Goal: Task Accomplishment & Management: Use online tool/utility

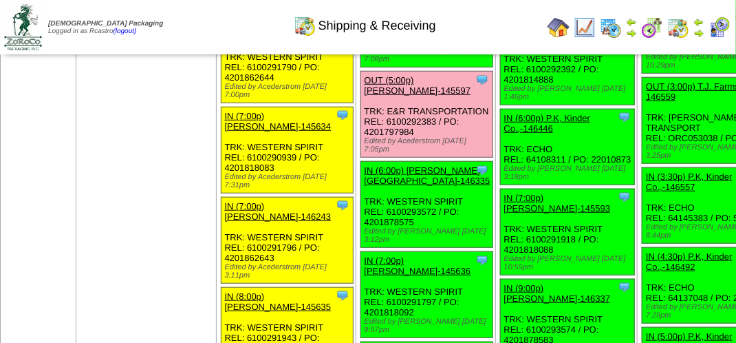
scroll to position [2318, 0]
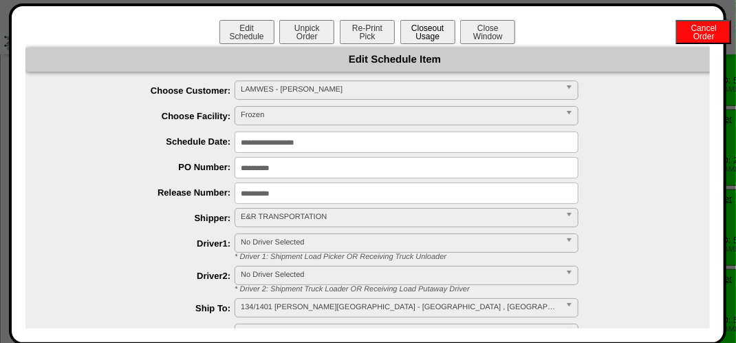
click at [438, 34] on button "Closeout Usage" at bounding box center [428, 32] width 55 height 24
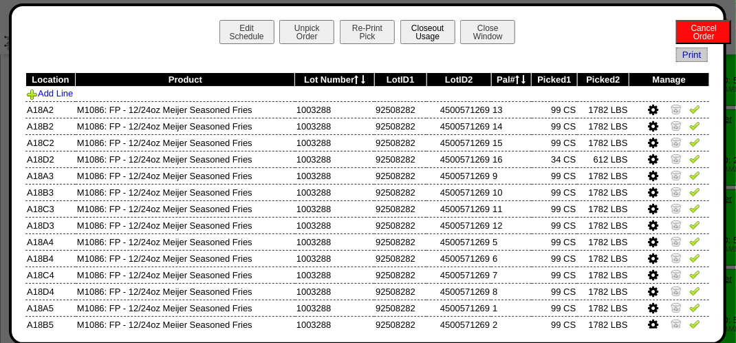
scroll to position [2321, 0]
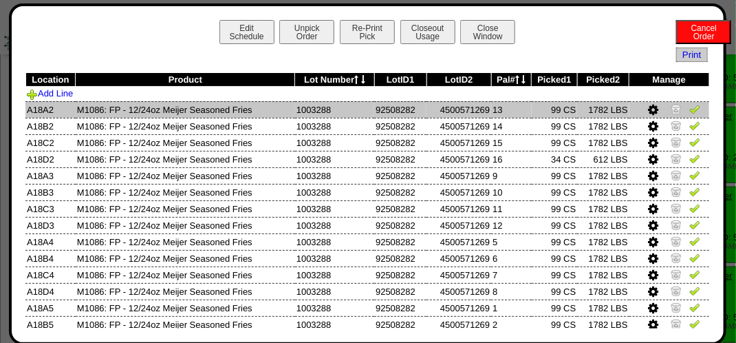
click at [690, 106] on img at bounding box center [695, 108] width 11 height 11
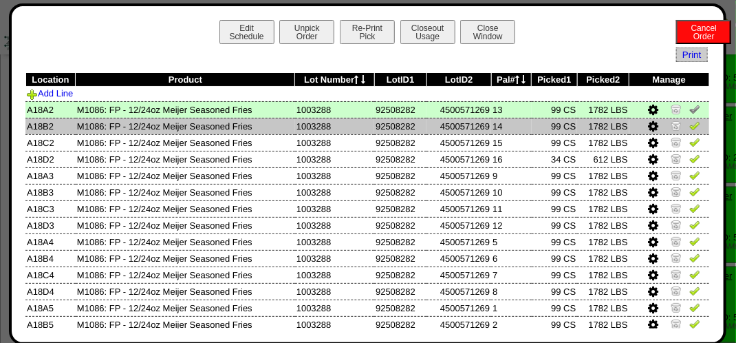
click at [690, 127] on img at bounding box center [695, 125] width 11 height 11
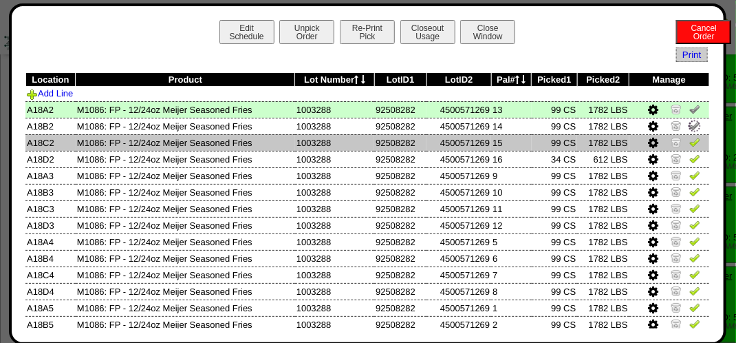
click at [690, 142] on img at bounding box center [695, 141] width 11 height 11
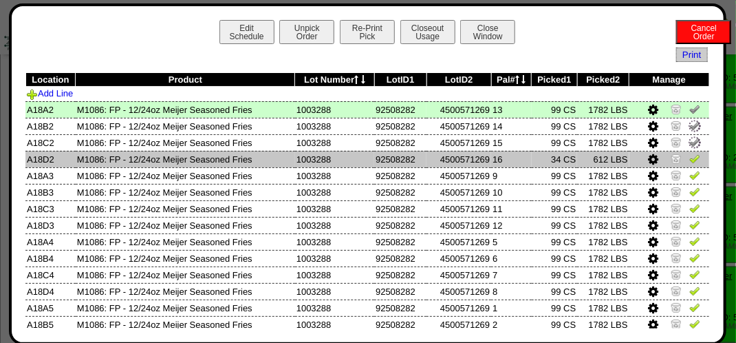
click at [690, 158] on img at bounding box center [695, 158] width 11 height 11
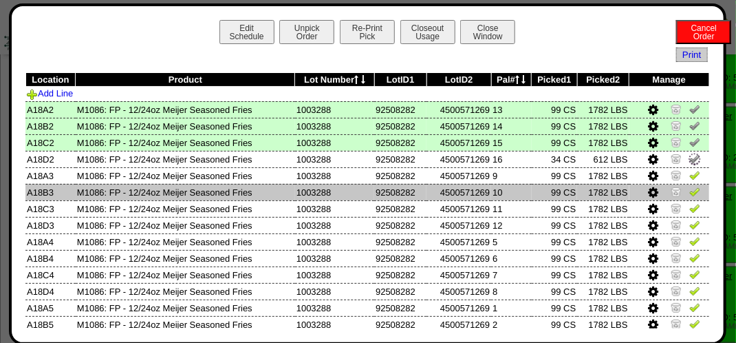
click at [690, 187] on img at bounding box center [695, 191] width 11 height 11
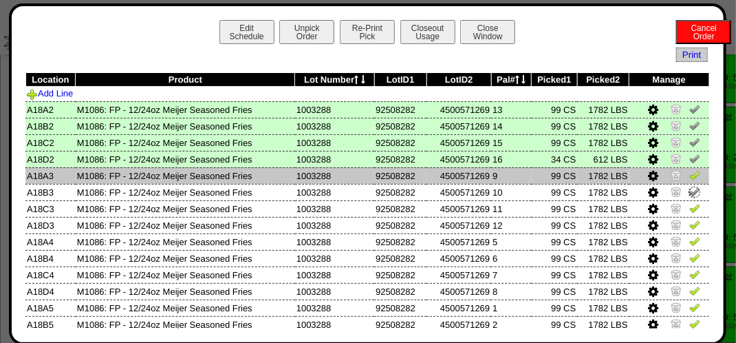
click at [690, 175] on img at bounding box center [695, 174] width 11 height 11
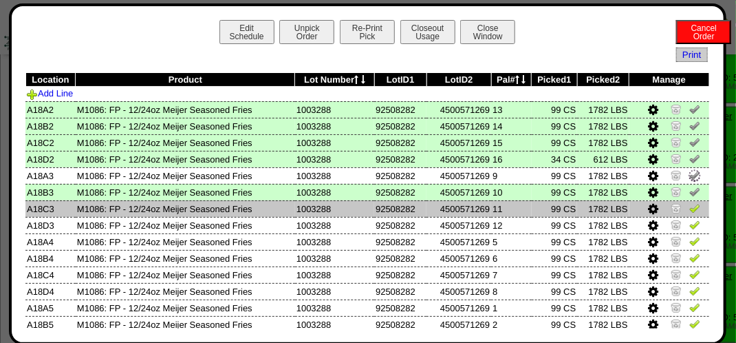
click at [690, 211] on img at bounding box center [695, 207] width 11 height 11
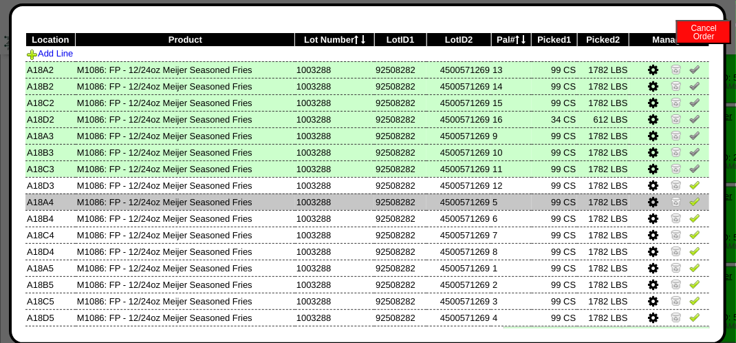
scroll to position [75, 0]
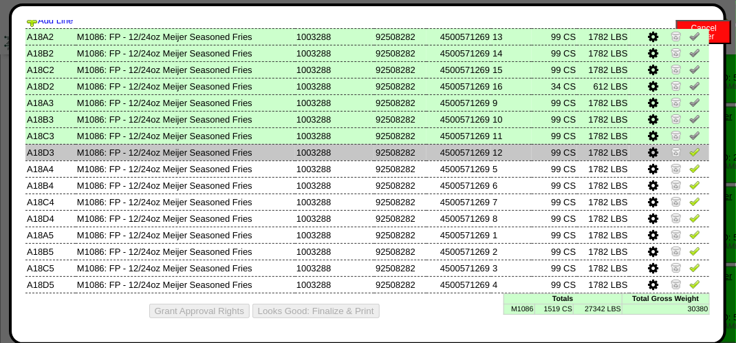
click at [690, 153] on img at bounding box center [695, 151] width 11 height 11
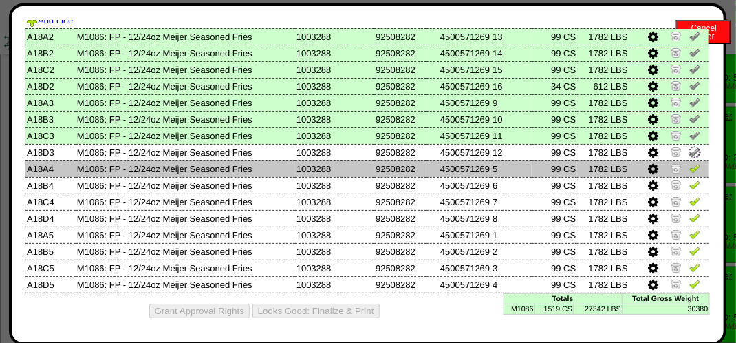
click at [690, 167] on img at bounding box center [695, 167] width 11 height 11
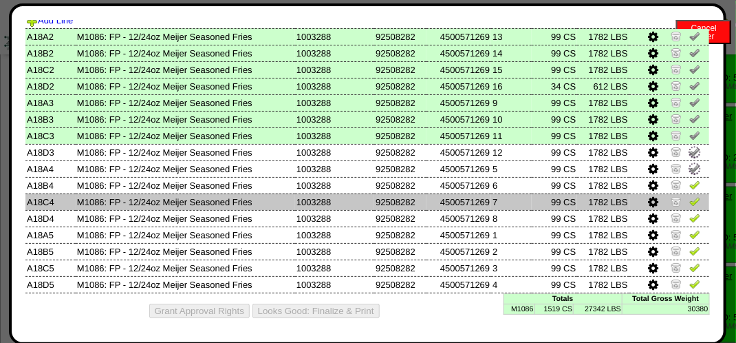
drag, startPoint x: 687, startPoint y: 183, endPoint x: 685, endPoint y: 200, distance: 16.6
click at [690, 184] on img at bounding box center [695, 184] width 11 height 11
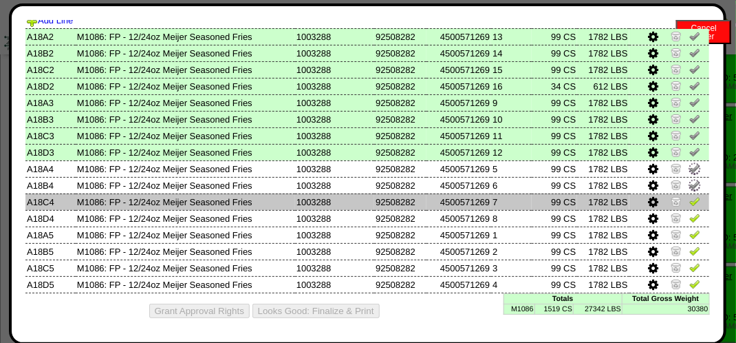
click at [690, 201] on img at bounding box center [695, 200] width 11 height 11
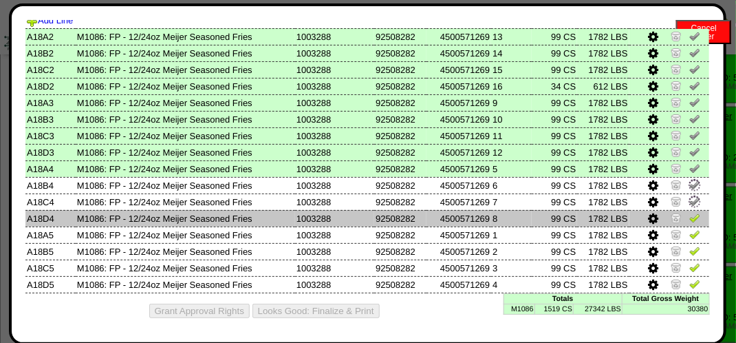
click at [690, 217] on img at bounding box center [695, 217] width 11 height 11
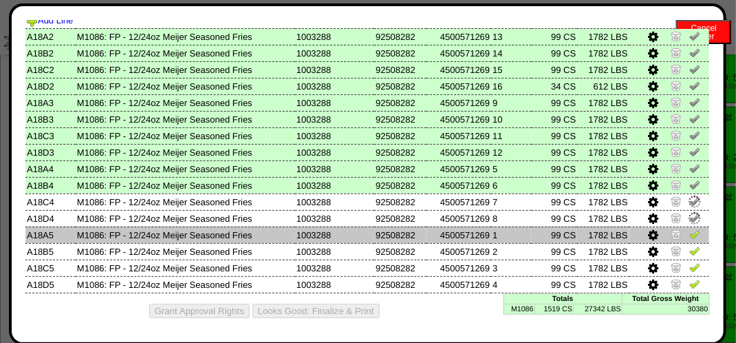
click at [690, 230] on img at bounding box center [695, 233] width 11 height 11
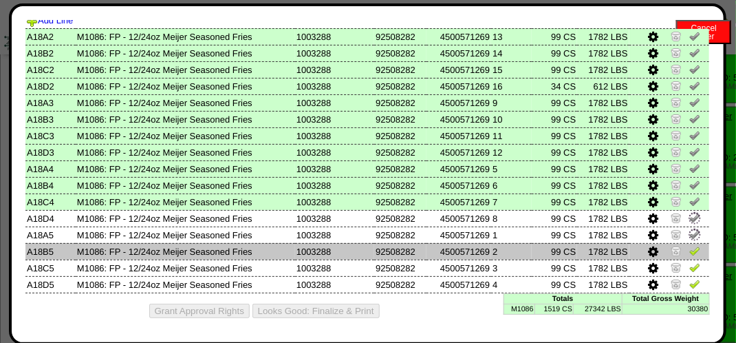
click at [690, 249] on img at bounding box center [695, 250] width 11 height 11
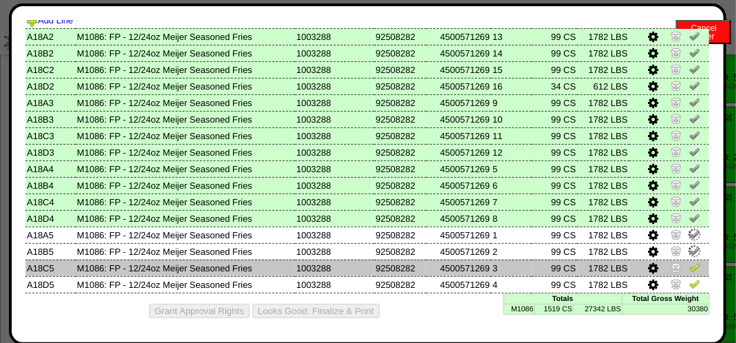
click at [690, 266] on img at bounding box center [695, 267] width 11 height 11
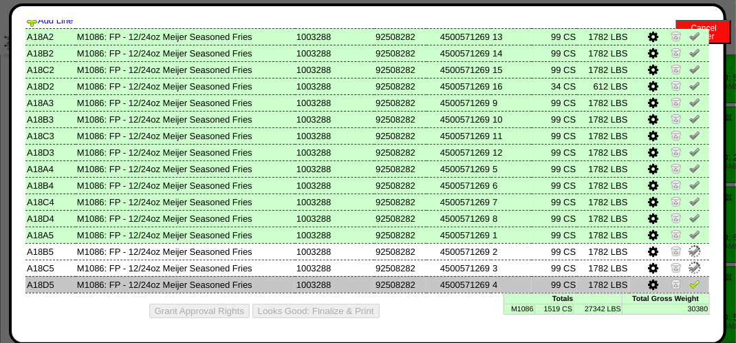
click at [690, 278] on img at bounding box center [695, 283] width 11 height 11
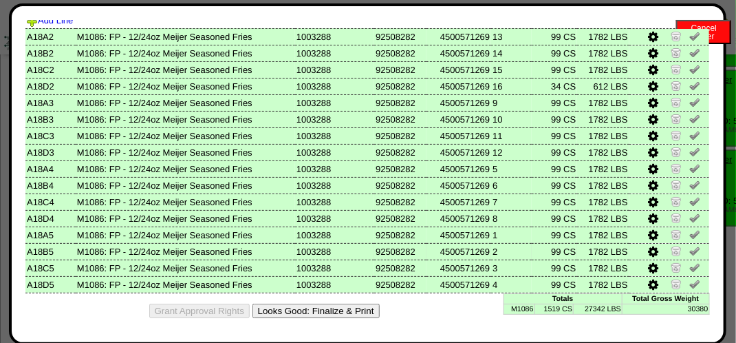
scroll to position [2665, 0]
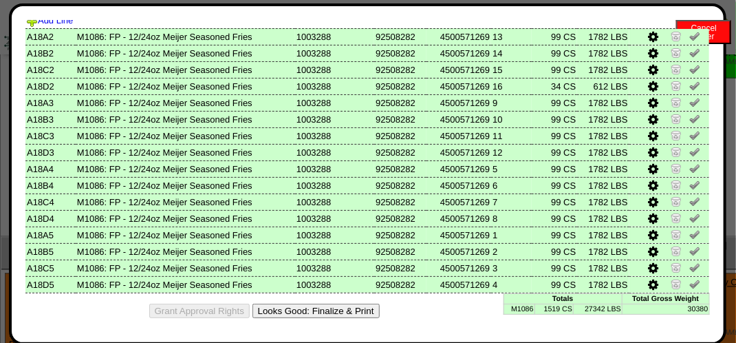
drag, startPoint x: 320, startPoint y: 309, endPoint x: 331, endPoint y: 299, distance: 15.1
click at [331, 299] on div "Grant Approval Rights Looks Good: Finalize & Print" at bounding box center [367, 310] width 685 height 35
click at [317, 307] on button "Looks Good: Finalize & Print" at bounding box center [316, 311] width 127 height 14
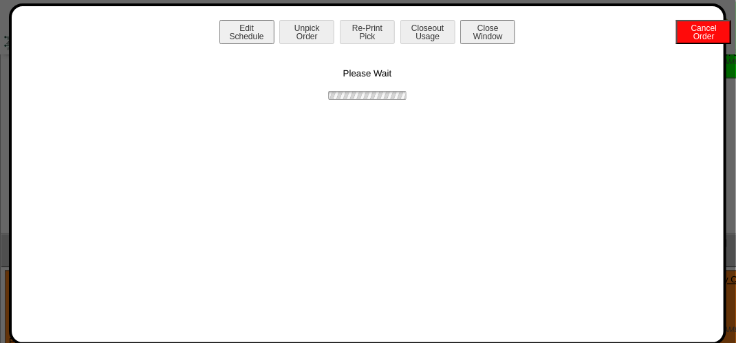
scroll to position [0, 0]
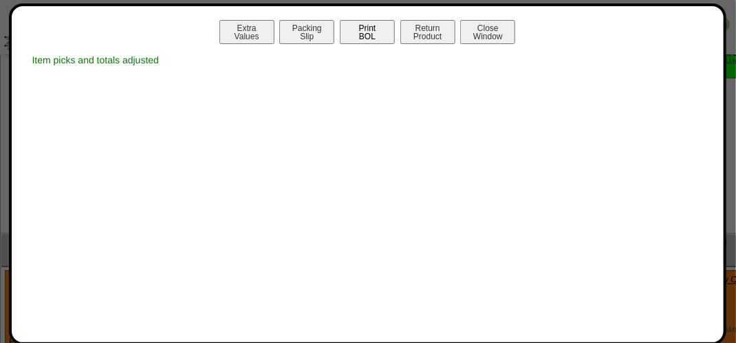
click at [374, 31] on button "Print BOL" at bounding box center [367, 32] width 55 height 24
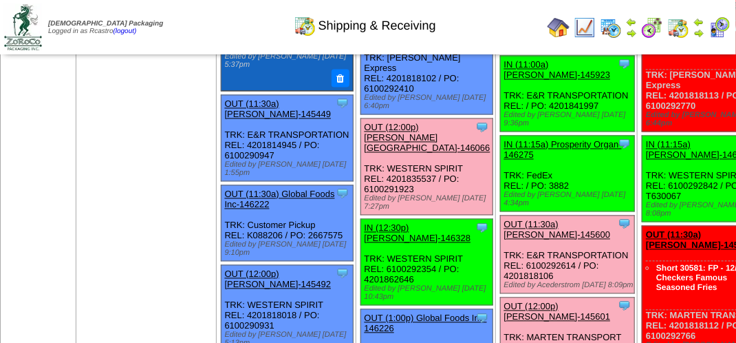
scroll to position [875, 0]
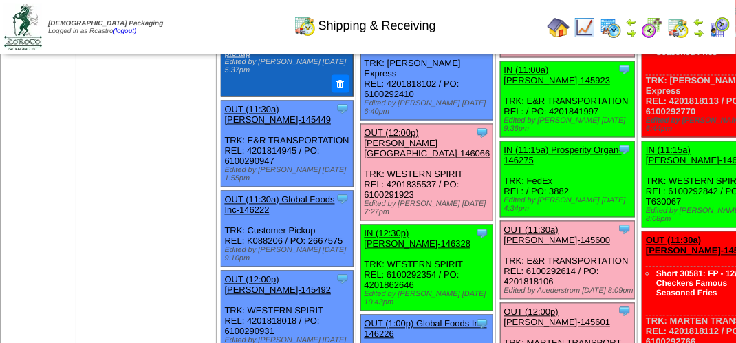
click at [366, 159] on link "OUT (12:00p) [PERSON_NAME][GEOGRAPHIC_DATA]-146066" at bounding box center [428, 143] width 126 height 31
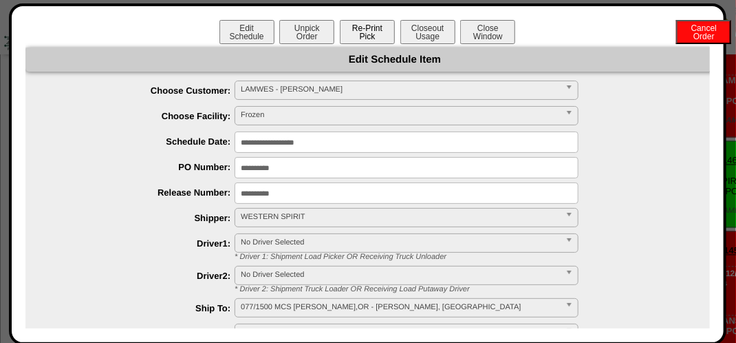
click at [369, 29] on button "Re-Print Pick" at bounding box center [367, 32] width 55 height 24
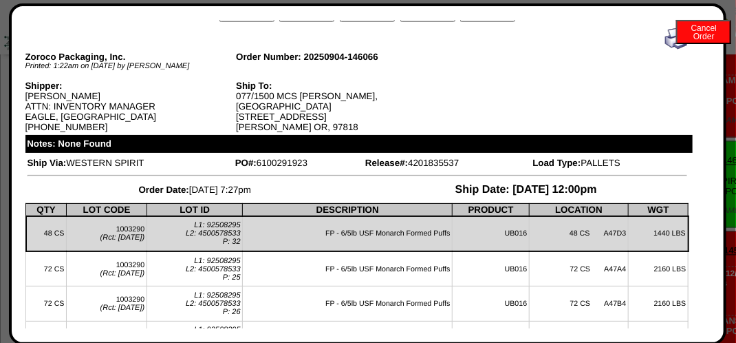
scroll to position [0, 0]
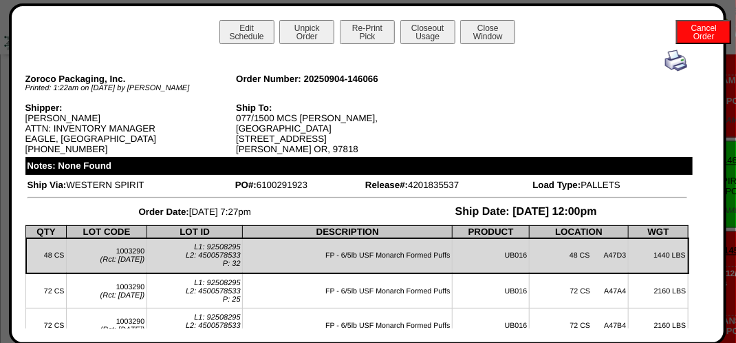
click at [666, 65] on img at bounding box center [677, 61] width 22 height 22
